Goal: Check status: Check status

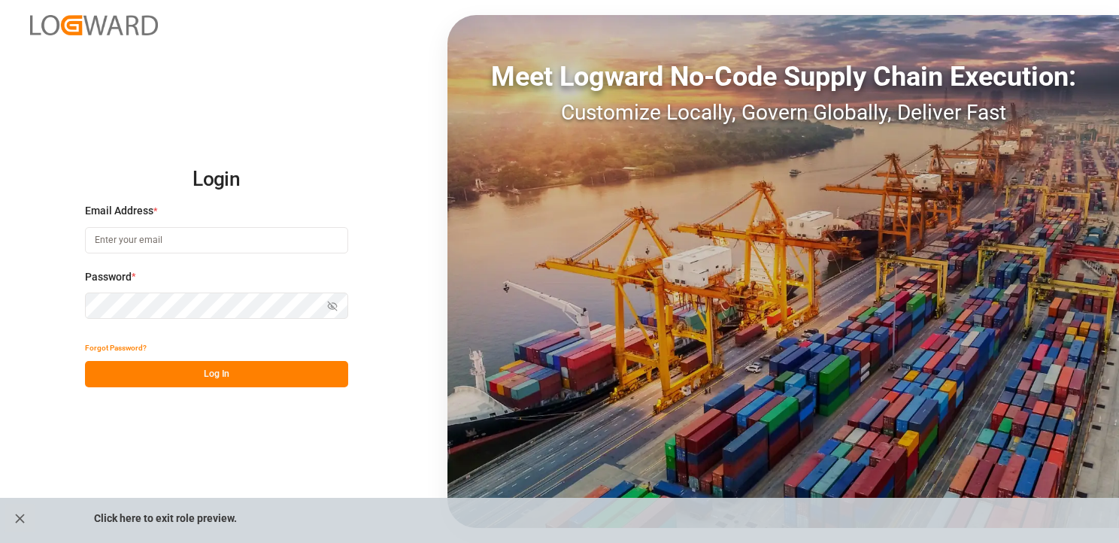
type input "h.klimavets@lodec.asia"
click at [239, 371] on button "Log In" at bounding box center [216, 374] width 263 height 26
